Goal: Task Accomplishment & Management: Use online tool/utility

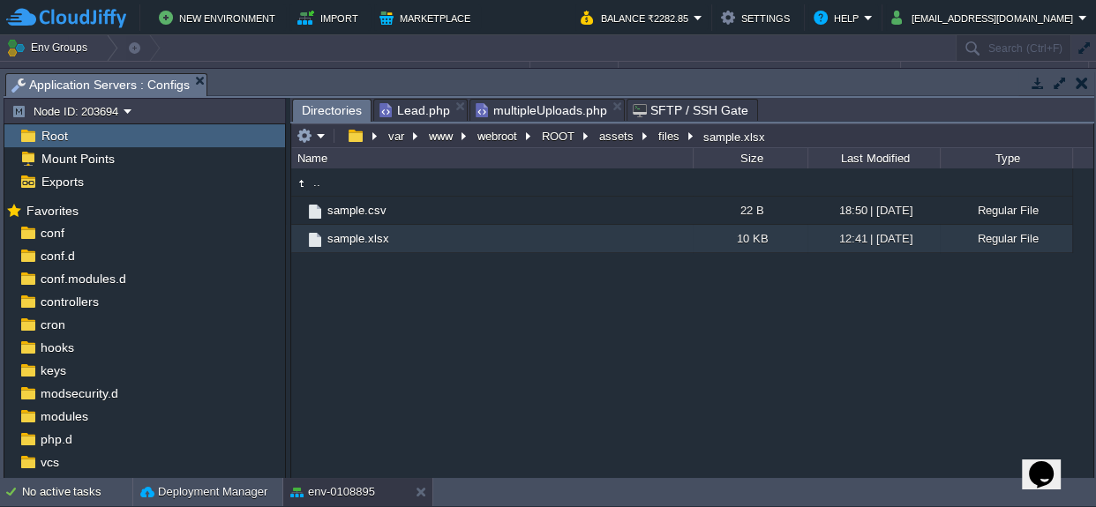
scroll to position [84, 0]
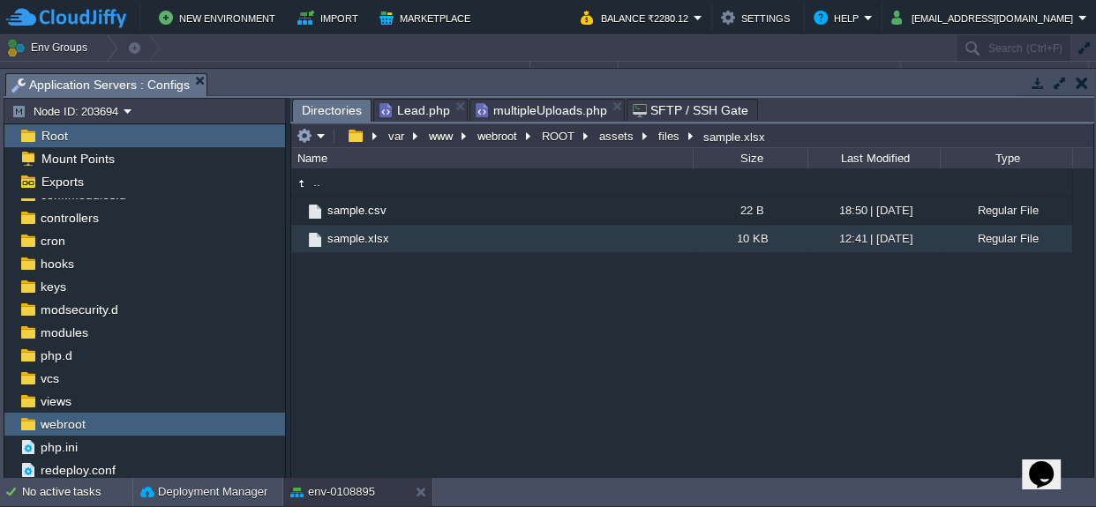
click at [532, 111] on span "multipleUploads.php" at bounding box center [541, 110] width 131 height 21
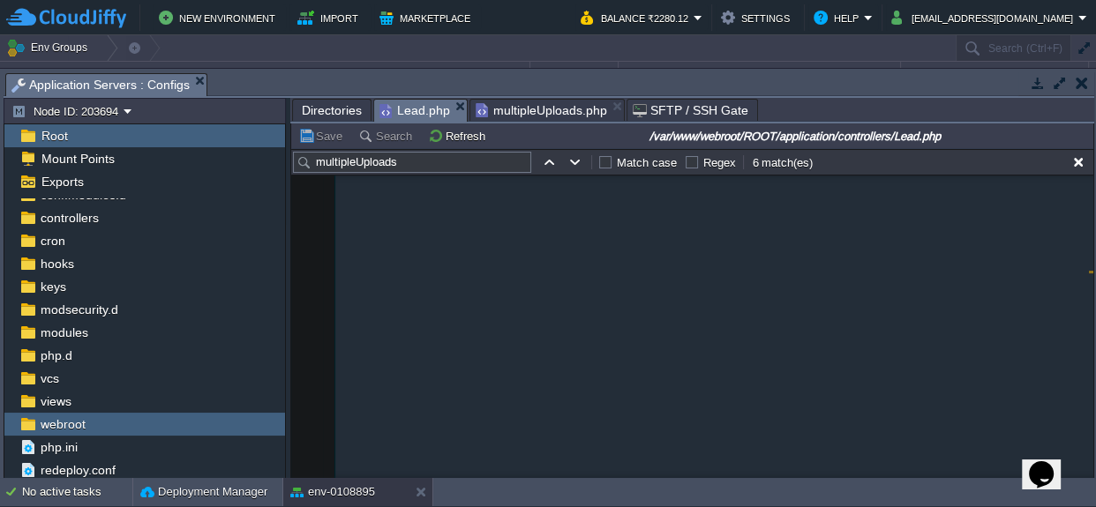
click at [406, 111] on span "Lead.php" at bounding box center [414, 111] width 71 height 22
type textarea "-"
drag, startPoint x: 360, startPoint y: 328, endPoint x: 382, endPoint y: 339, distance: 24.5
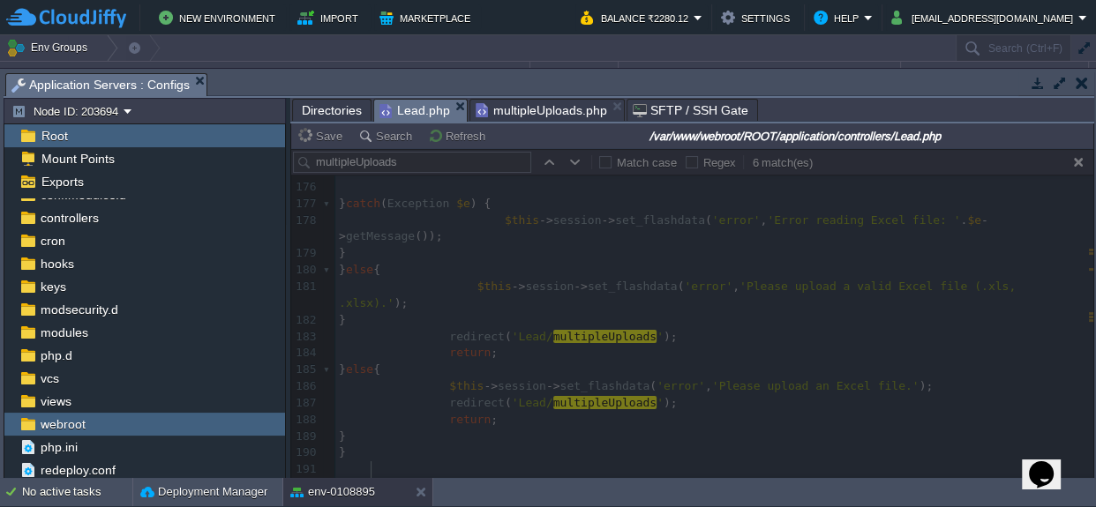
click at [541, 110] on span "multipleUploads.php" at bounding box center [541, 110] width 131 height 21
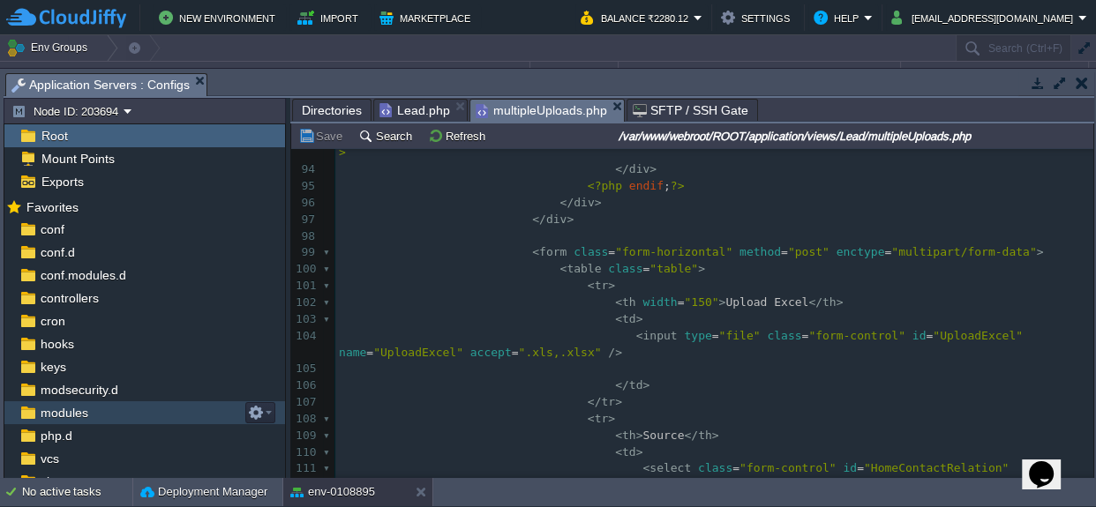
scroll to position [0, 0]
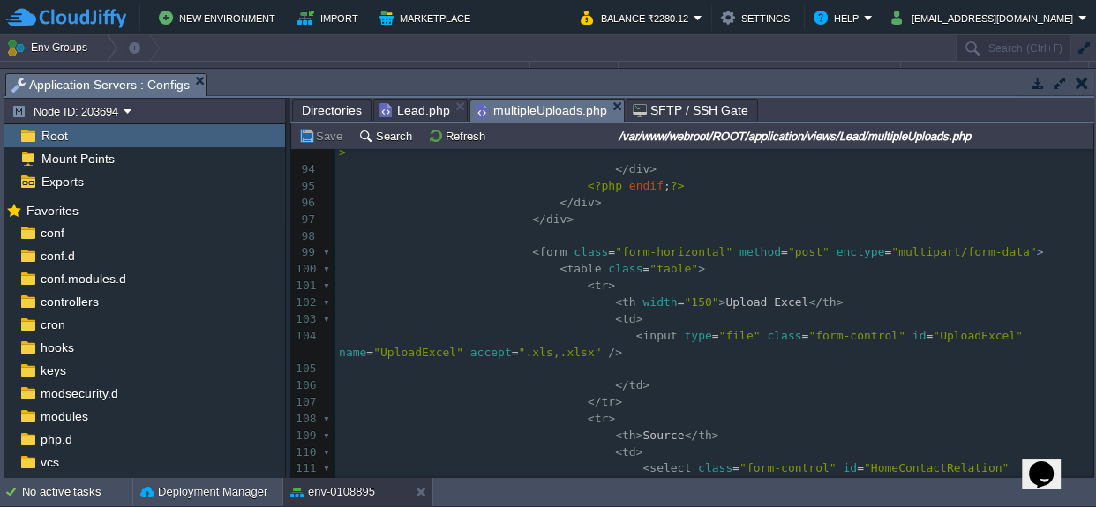
click at [79, 131] on div "Root" at bounding box center [144, 135] width 281 height 23
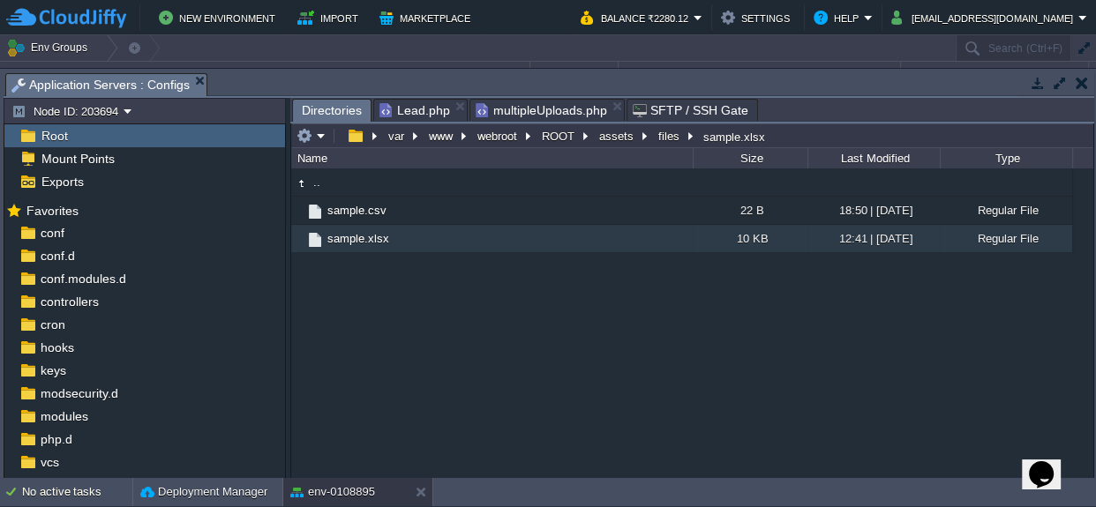
click at [79, 131] on div "Root" at bounding box center [144, 135] width 281 height 23
click at [558, 132] on button "ROOT" at bounding box center [559, 136] width 40 height 16
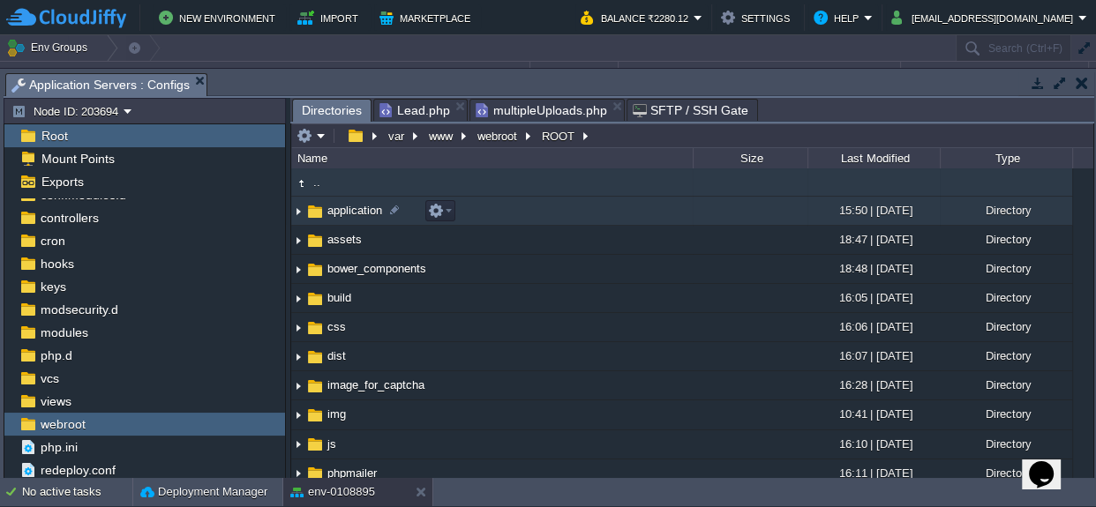
click at [341, 209] on span "application" at bounding box center [355, 210] width 60 height 15
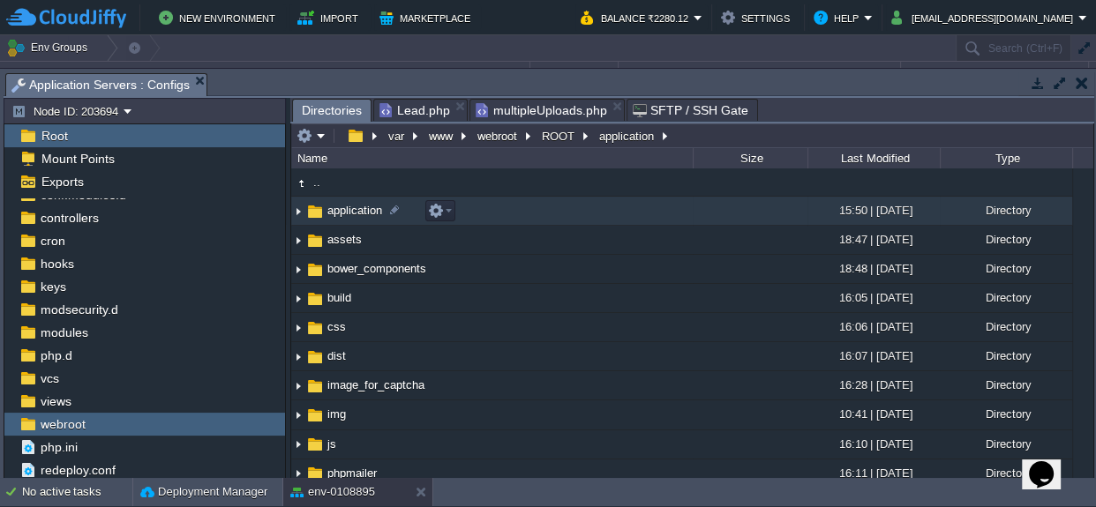
click at [348, 207] on span "application" at bounding box center [355, 210] width 60 height 15
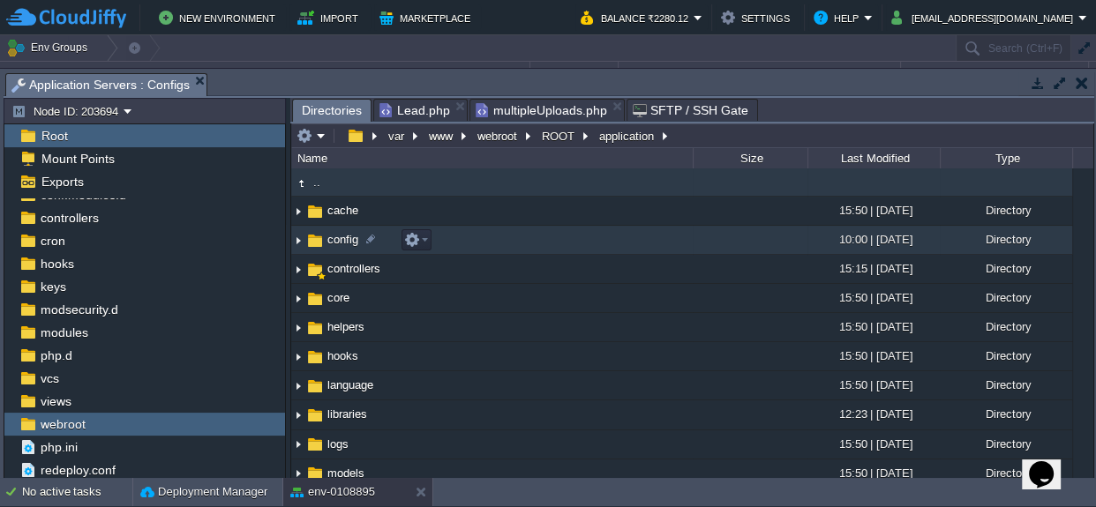
click at [351, 241] on span "config" at bounding box center [343, 239] width 36 height 15
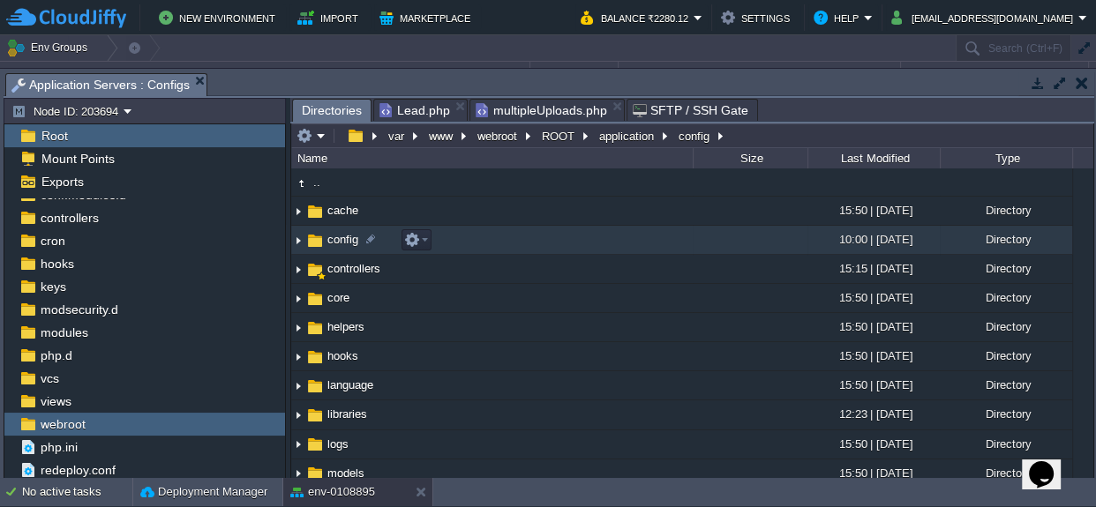
click at [351, 241] on span "config" at bounding box center [343, 239] width 36 height 15
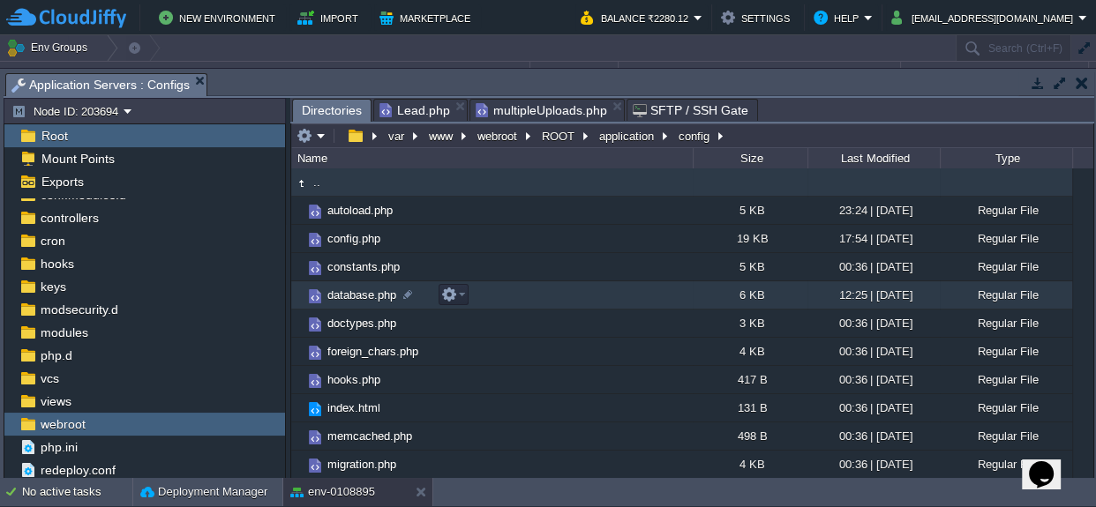
click at [363, 297] on span "database.php" at bounding box center [362, 295] width 74 height 15
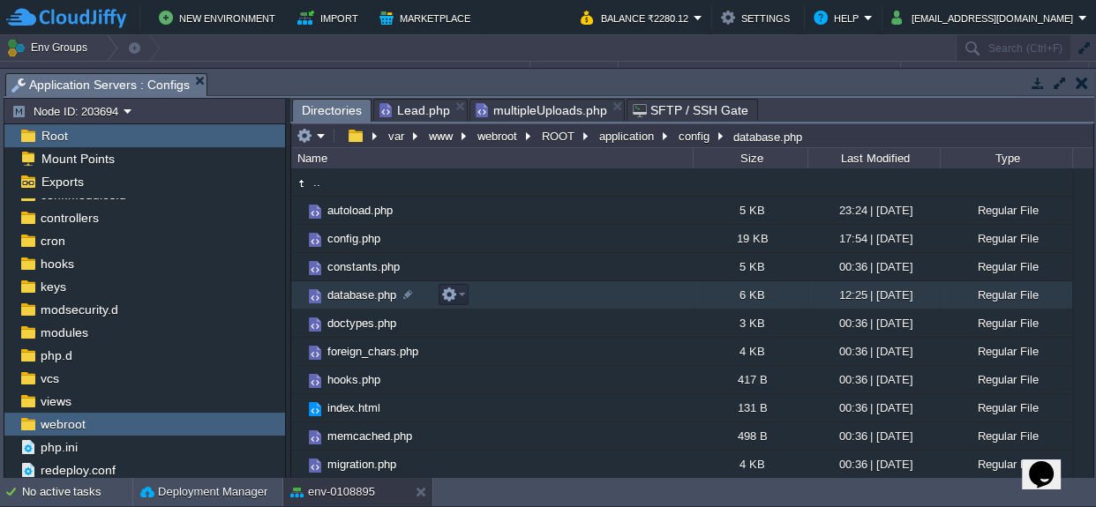
click at [363, 297] on span "database.php" at bounding box center [362, 295] width 74 height 15
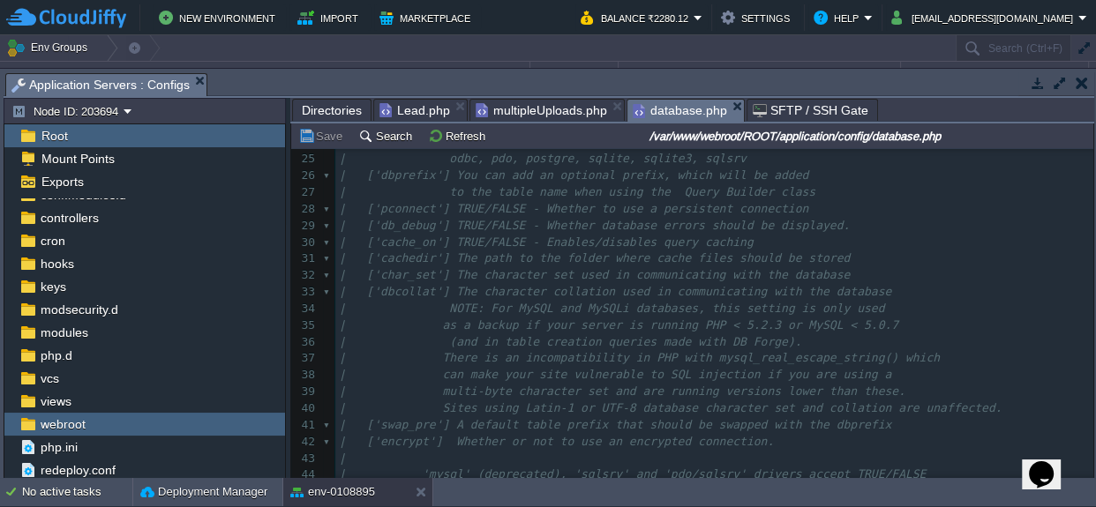
scroll to position [307, 0]
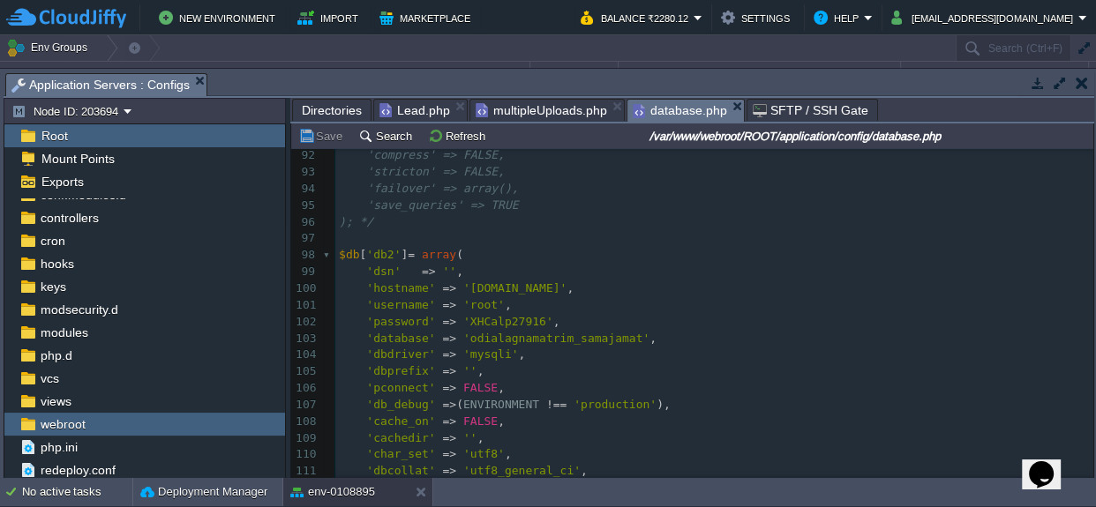
click at [56, 135] on span "Root" at bounding box center [54, 136] width 33 height 16
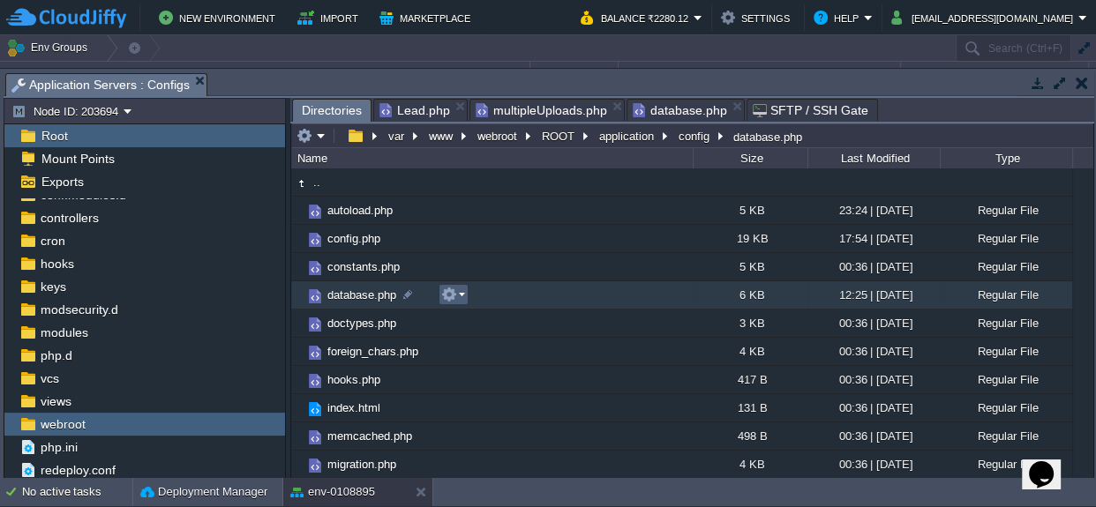
click at [457, 293] on em at bounding box center [453, 295] width 24 height 16
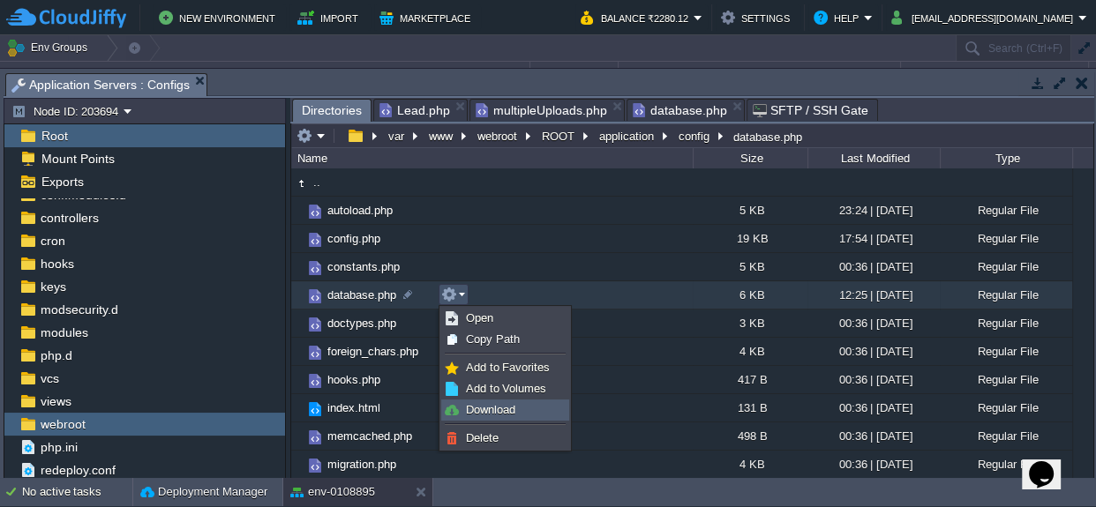
click at [480, 405] on span "Download" at bounding box center [490, 409] width 49 height 13
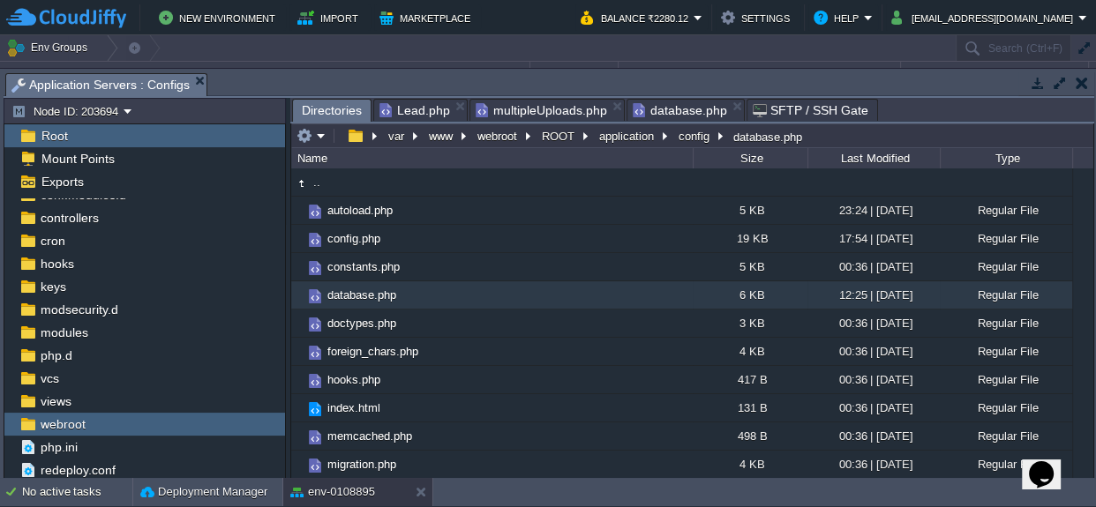
click at [697, 104] on span "database.php" at bounding box center [680, 110] width 94 height 21
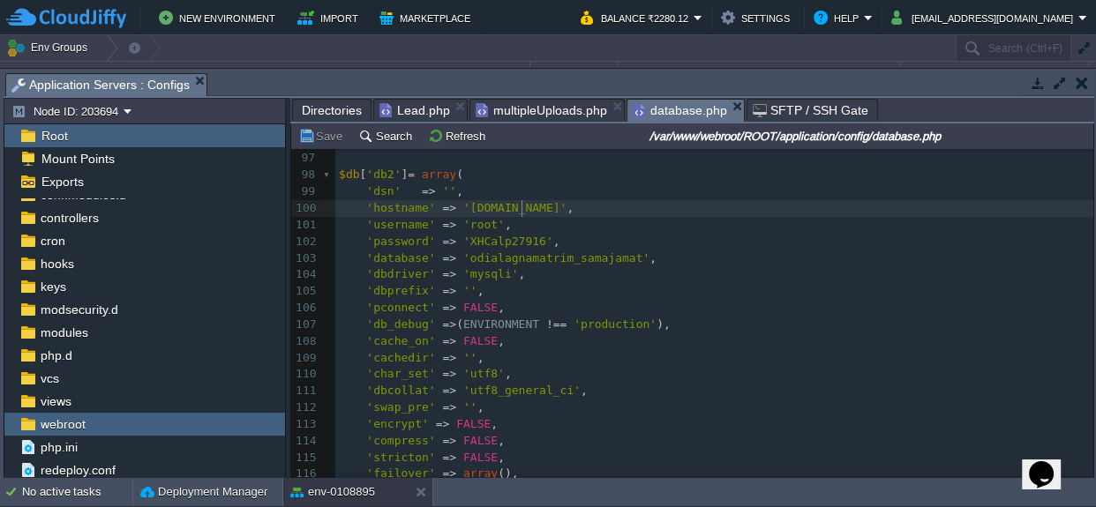
click at [521, 209] on div "130 <?php 82 'dbdriver' => 'mysqli', 83 'dbprefix' => '', 84 'pconnect' => FALS…" at bounding box center [714, 308] width 758 height 814
click at [524, 207] on div "130 <?php 82 'dbdriver' => 'mysqli', 83 'dbprefix' => '', 84 'pconnect' => FALS…" at bounding box center [714, 308] width 758 height 814
type textarea "-"
drag, startPoint x: 562, startPoint y: 232, endPoint x: 543, endPoint y: 229, distance: 18.7
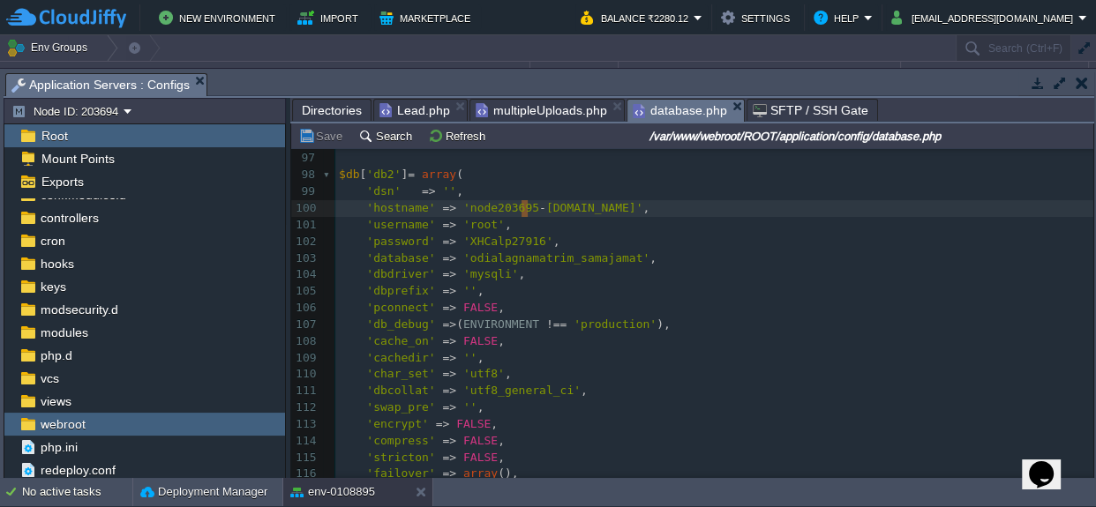
click at [562, 234] on pre "'password' => 'XHCalp27916' ," at bounding box center [714, 242] width 758 height 17
type textarea "[DOMAIN_NAME]"
drag, startPoint x: 455, startPoint y: 202, endPoint x: 690, endPoint y: 211, distance: 234.8
click at [469, 222] on span "'root'" at bounding box center [483, 224] width 41 height 13
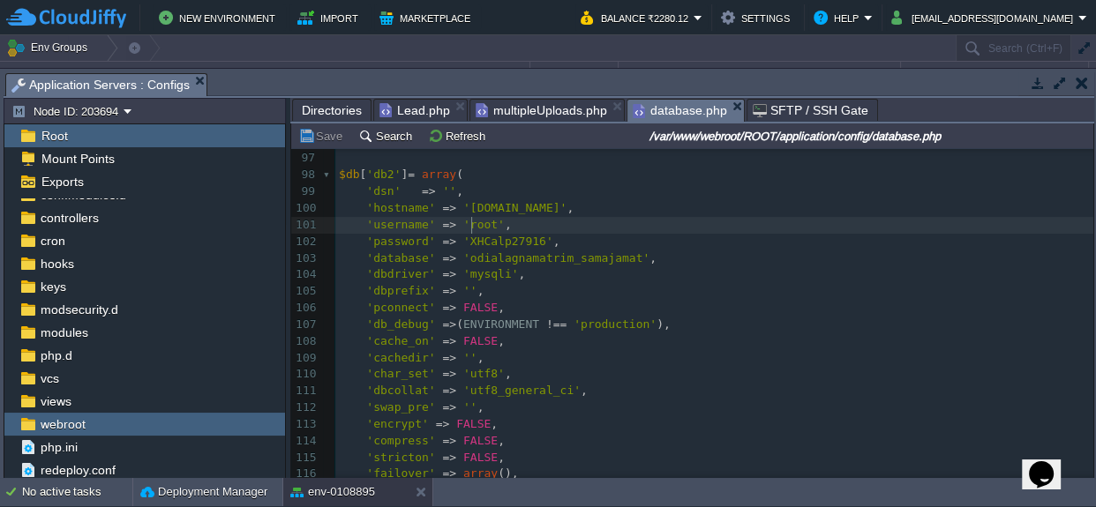
type textarea "root"
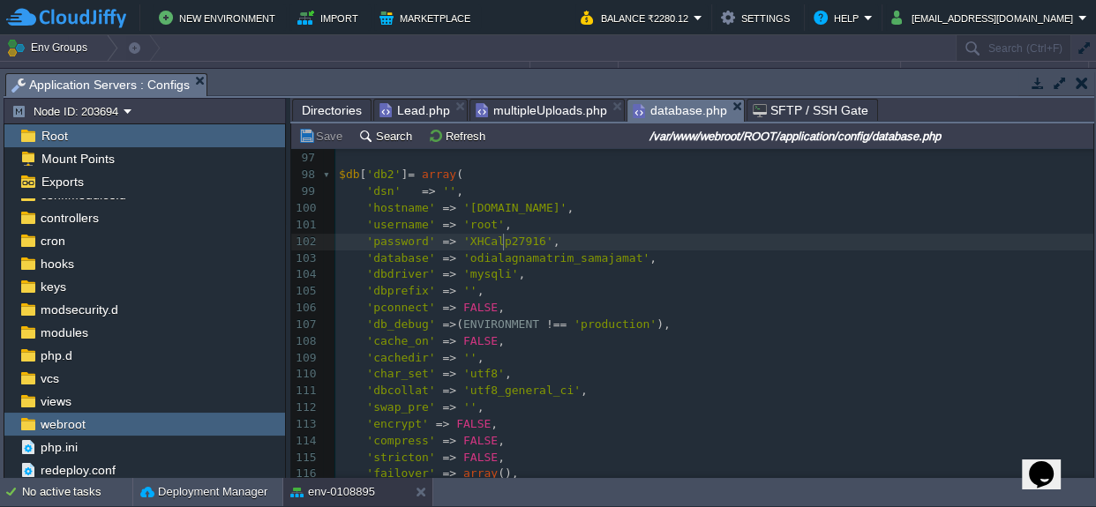
click at [502, 238] on div "x <?php 82 'dbdriver' => 'mysqli', 83 'dbprefix' => '', 84 'pconnect' => FALSE,…" at bounding box center [714, 308] width 758 height 814
type textarea "XHCalp27916"
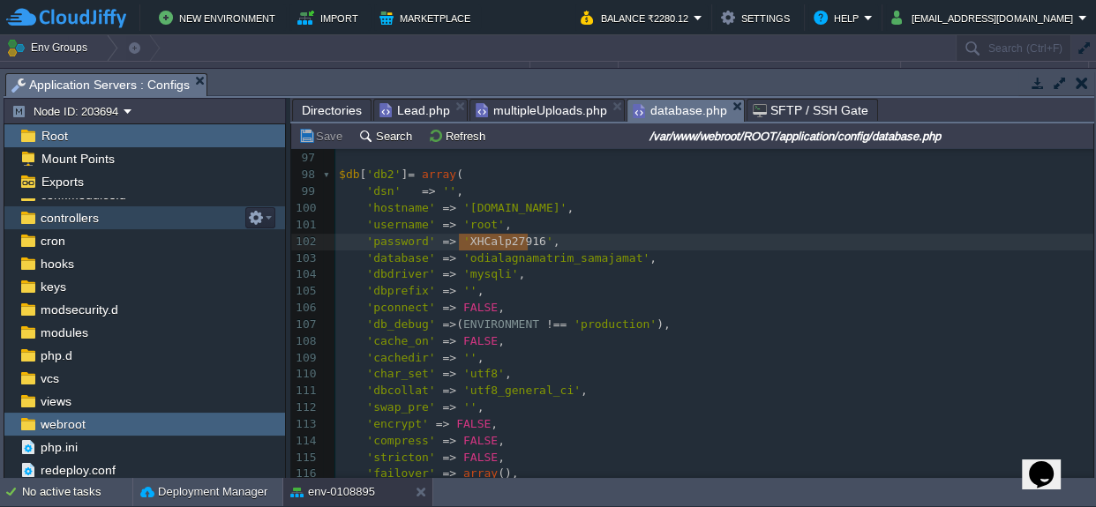
scroll to position [83, 0]
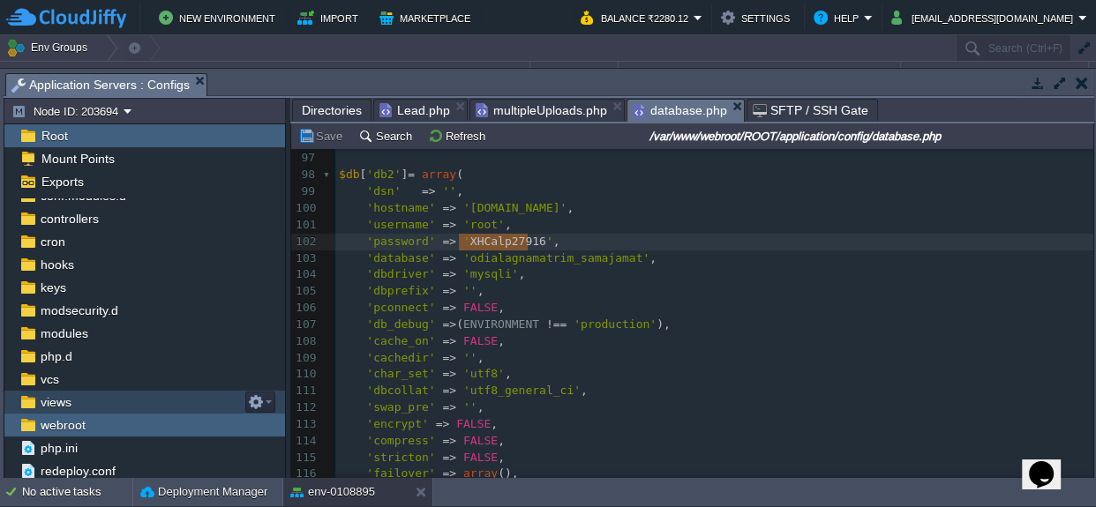
click at [49, 403] on span "views" at bounding box center [55, 402] width 37 height 16
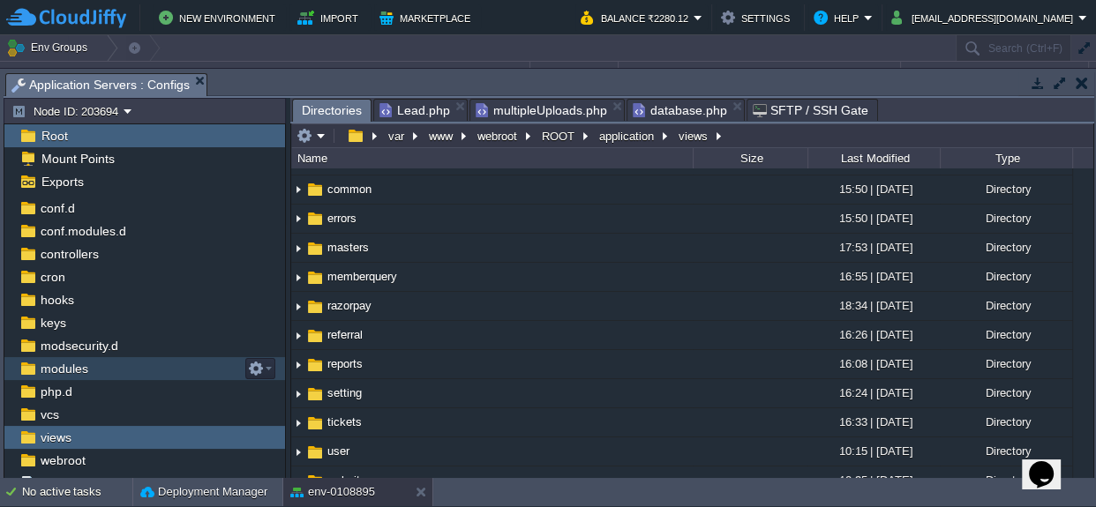
scroll to position [0, 0]
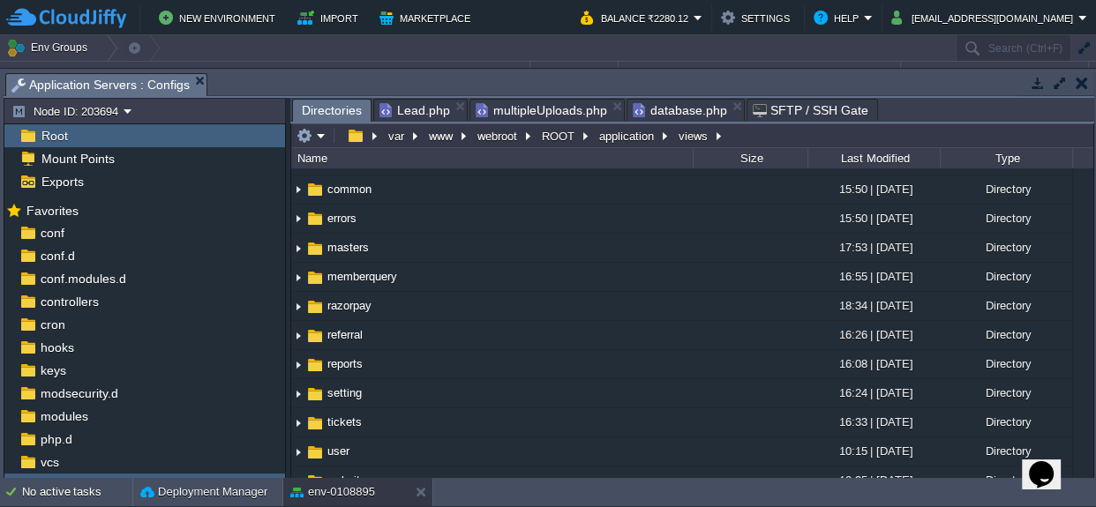
click at [64, 131] on span "Root" at bounding box center [54, 136] width 33 height 16
click at [80, 132] on div "Root" at bounding box center [144, 135] width 281 height 23
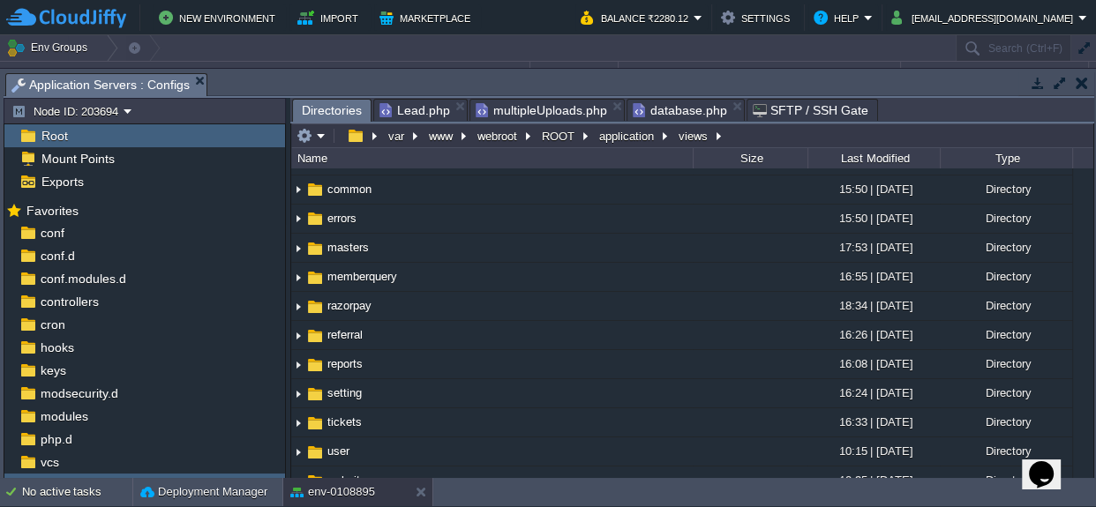
click at [95, 124] on div "Root" at bounding box center [144, 135] width 281 height 23
click at [85, 127] on div "Root" at bounding box center [144, 135] width 281 height 23
click at [59, 137] on span "Root" at bounding box center [54, 136] width 33 height 16
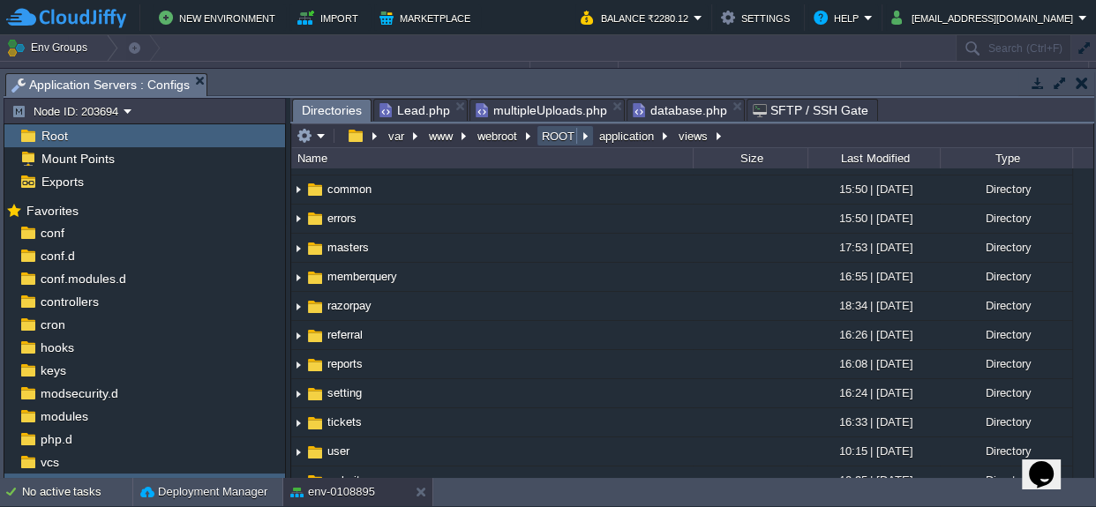
click at [553, 137] on button "ROOT" at bounding box center [559, 136] width 40 height 16
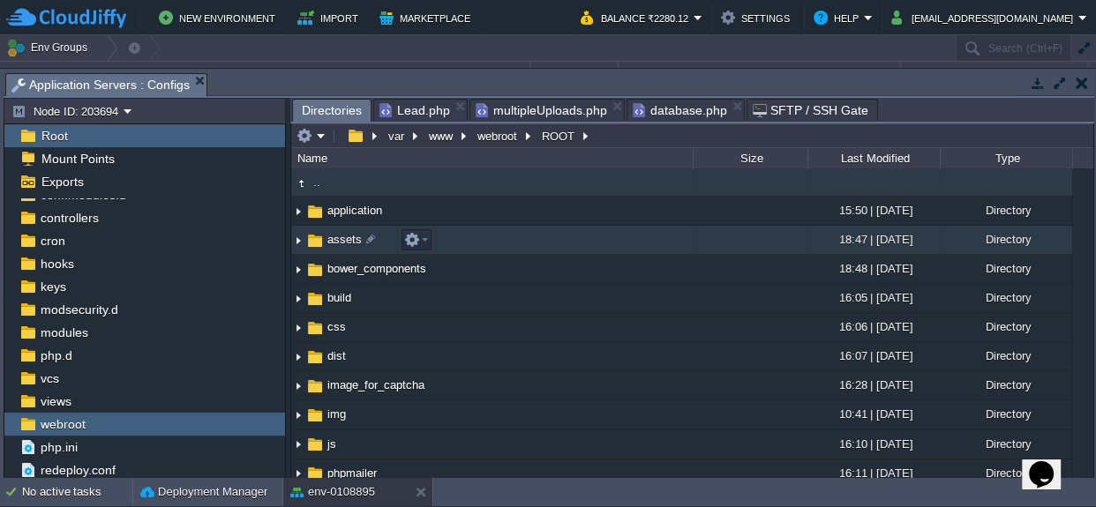
click at [326, 238] on span "assets" at bounding box center [345, 239] width 40 height 15
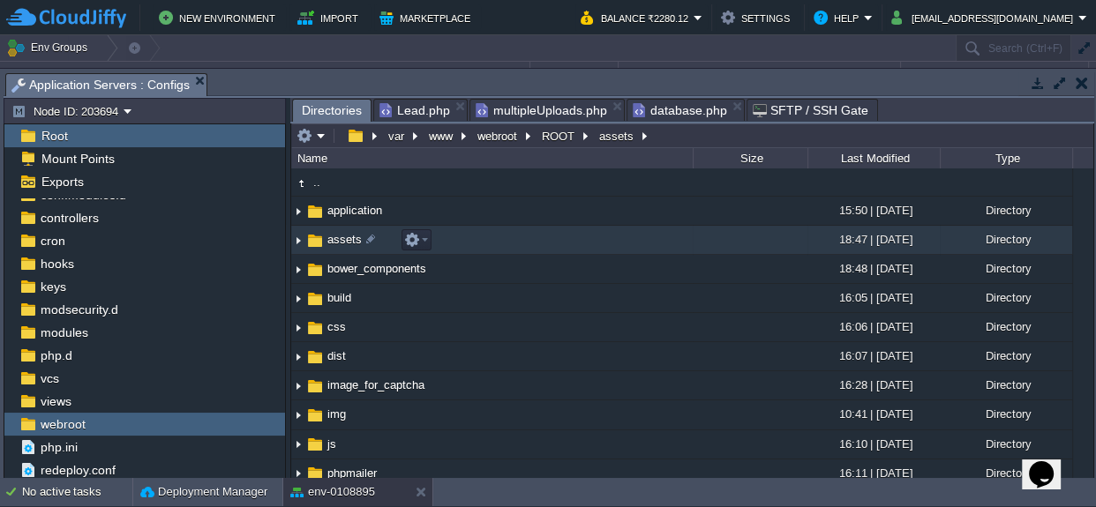
click at [326, 238] on span "assets" at bounding box center [345, 239] width 40 height 15
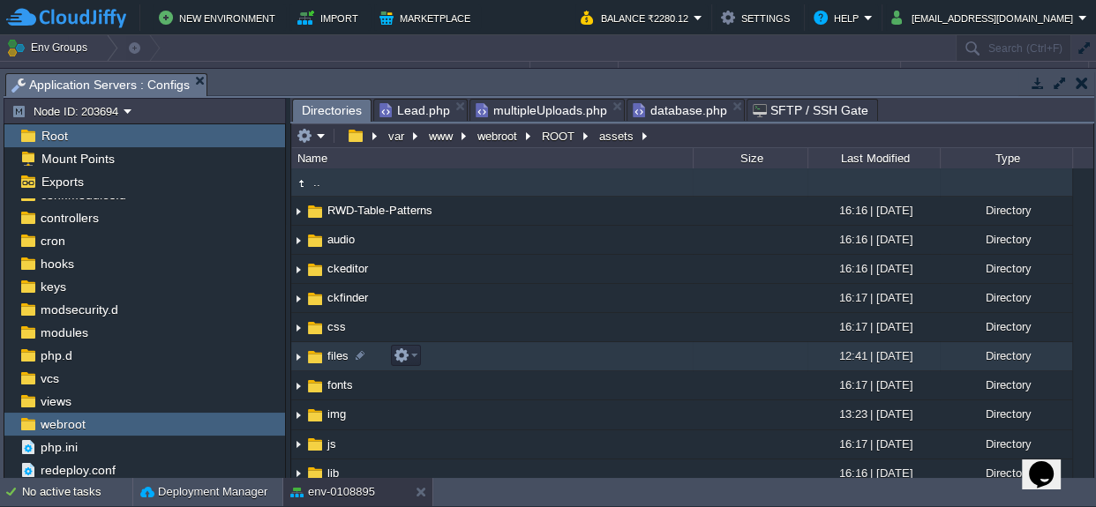
click at [334, 355] on span "files" at bounding box center [338, 355] width 26 height 15
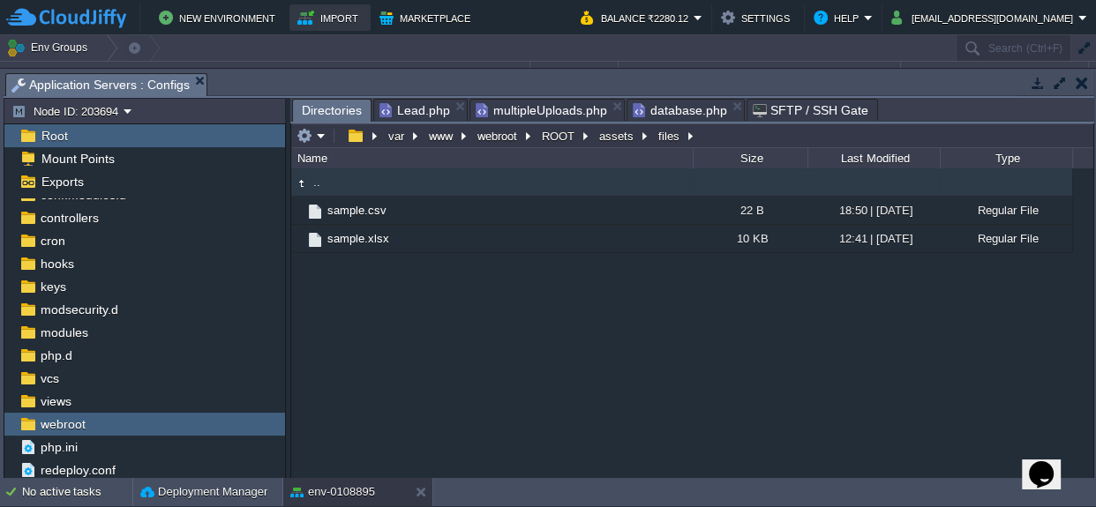
click at [314, 16] on button "Import" at bounding box center [330, 17] width 66 height 21
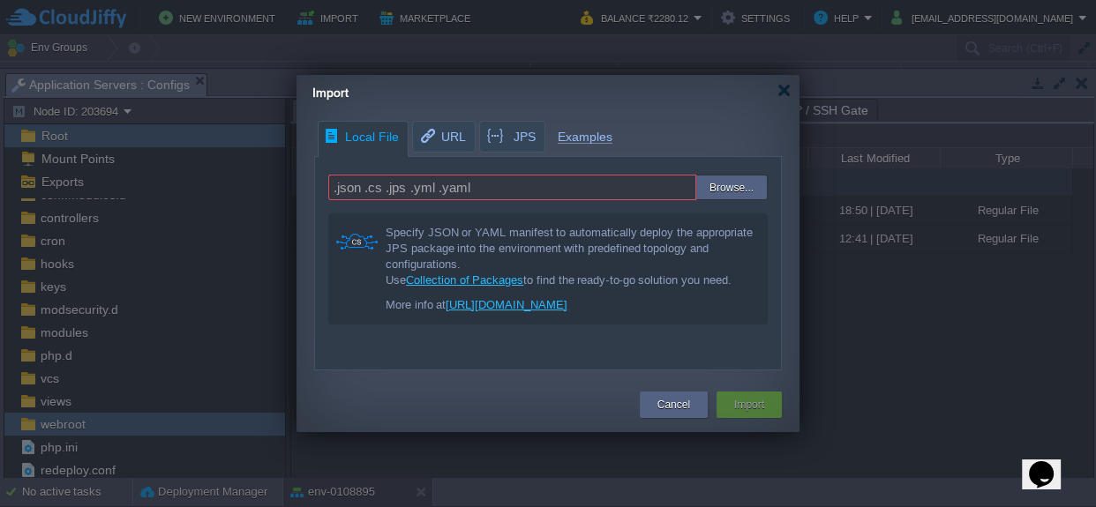
click at [926, 345] on div at bounding box center [548, 253] width 1096 height 507
click at [781, 94] on div at bounding box center [783, 90] width 13 height 13
